Goal: Information Seeking & Learning: Learn about a topic

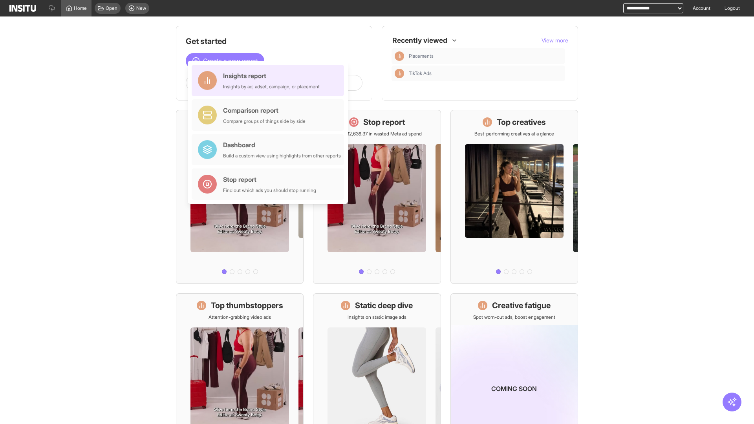
click at [270, 80] on div "Insights report Insights by ad, adset, campaign, or placement" at bounding box center [271, 80] width 97 height 19
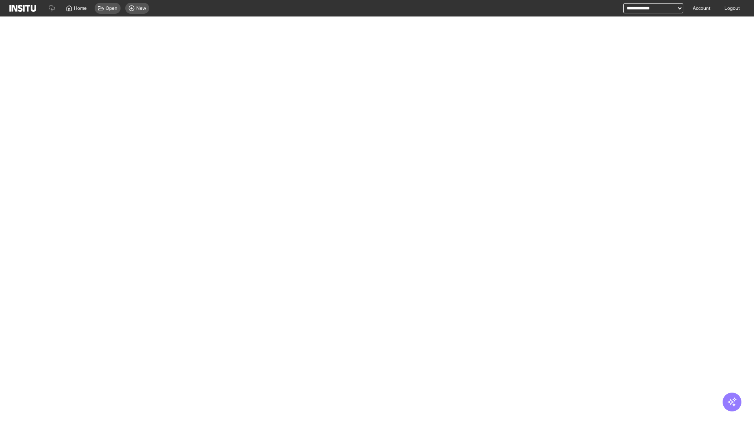
select select "**"
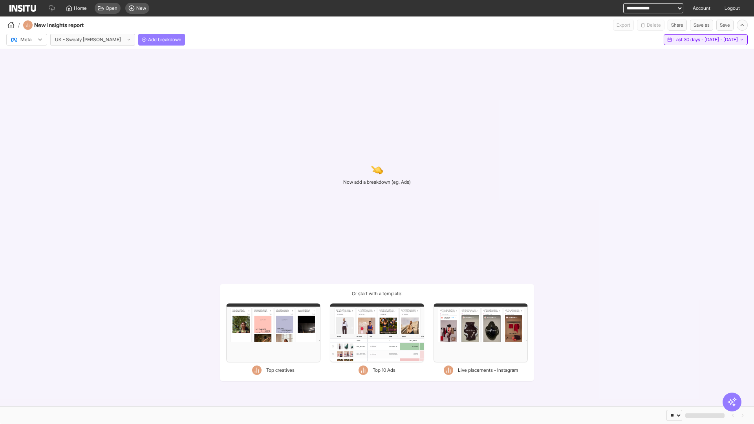
click at [695, 40] on span "Last 30 days - [DATE] - [DATE]" at bounding box center [705, 40] width 64 height 6
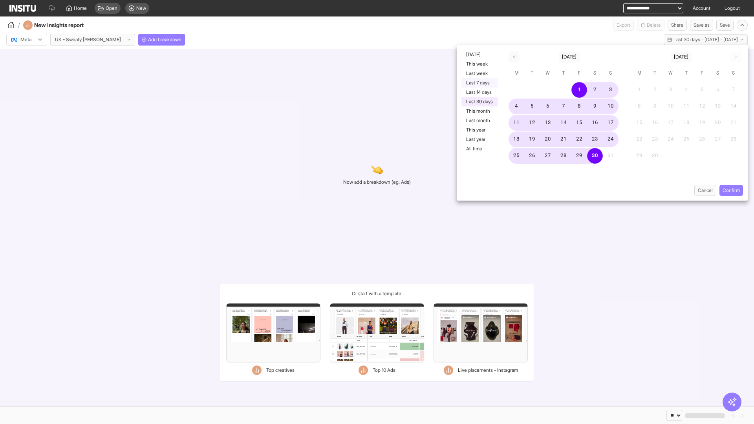
click at [479, 83] on button "Last 7 days" at bounding box center [479, 82] width 36 height 9
